Goal: Task Accomplishment & Management: Manage account settings

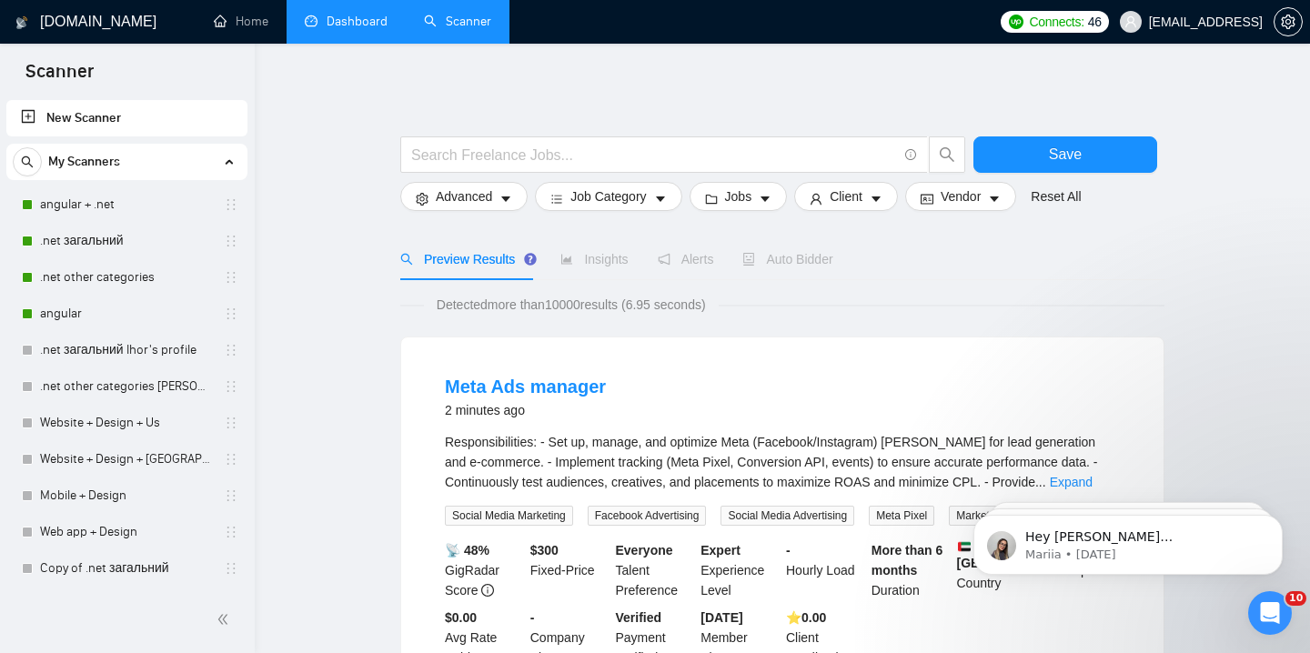
click at [313, 25] on link "Dashboard" at bounding box center [346, 21] width 83 height 15
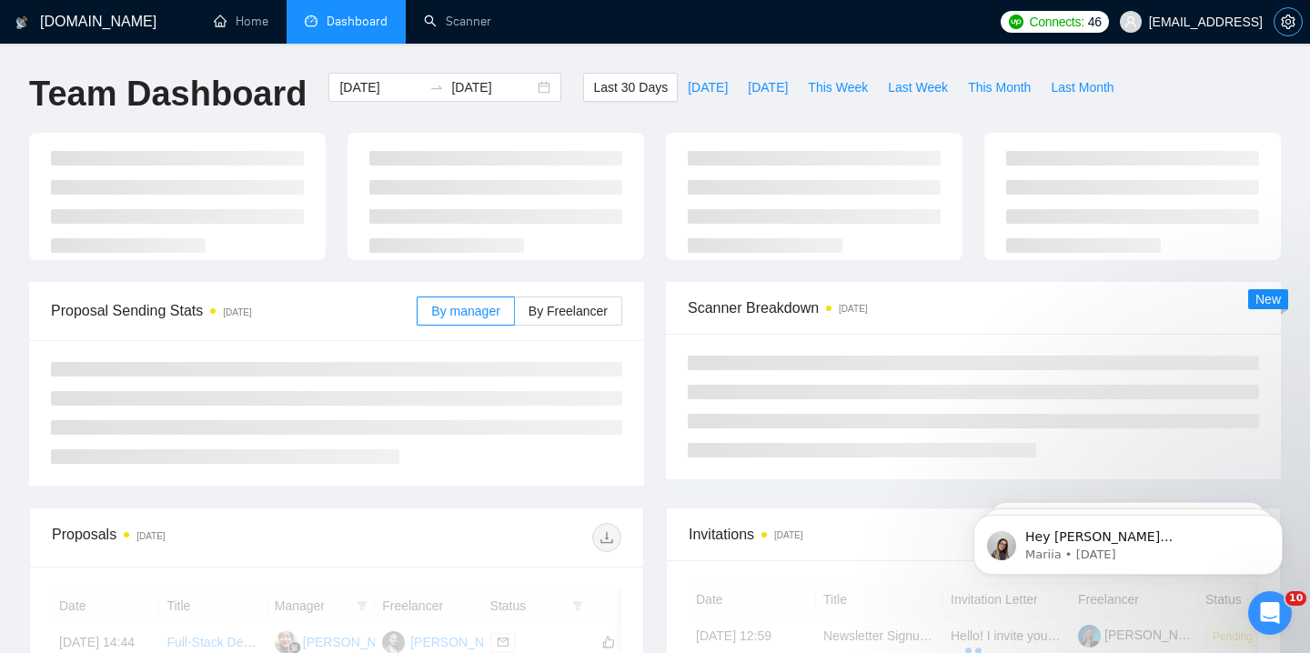
click at [1294, 28] on span "setting" at bounding box center [1287, 22] width 27 height 15
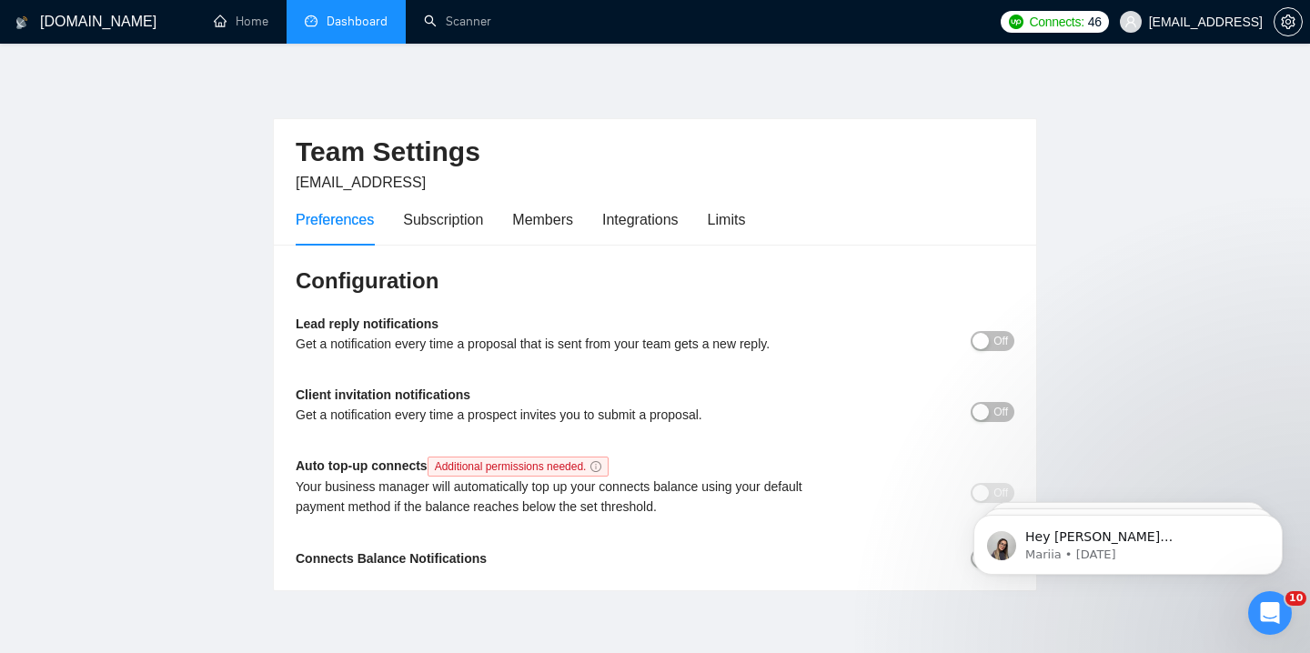
click at [704, 237] on div "Preferences Subscription Members Integrations Limits" at bounding box center [520, 220] width 449 height 52
click at [710, 235] on div "Preferences Subscription Members Integrations Limits" at bounding box center [520, 220] width 449 height 52
click at [714, 229] on div "Limits" at bounding box center [727, 219] width 38 height 23
